Goal: Task Accomplishment & Management: Use online tool/utility

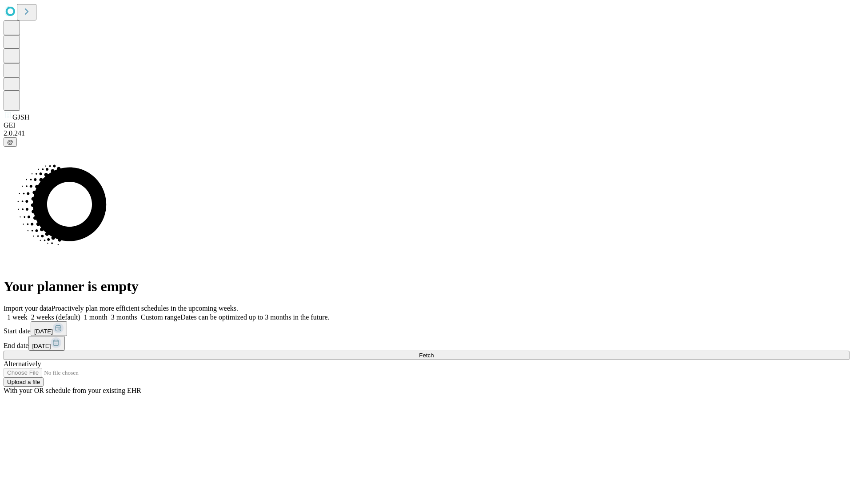
click at [434, 352] on span "Fetch" at bounding box center [426, 355] width 15 height 7
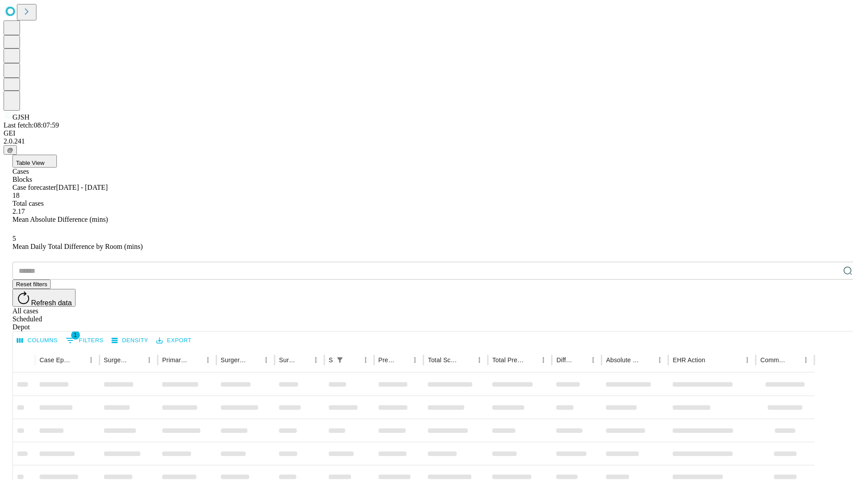
click at [830, 323] on div "Depot" at bounding box center [435, 327] width 846 height 8
